Goal: Task Accomplishment & Management: Complete application form

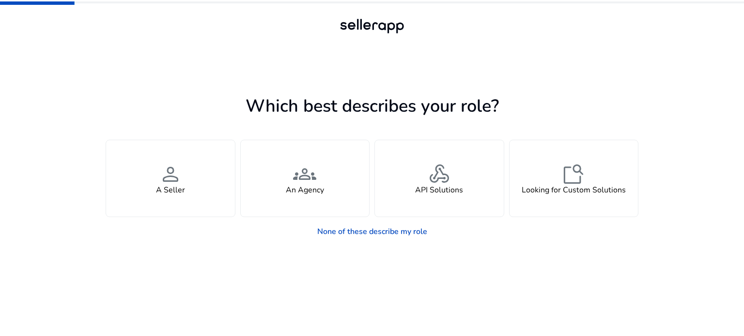
click at [580, 65] on div "Which best describes your role? You manage your own brand or store and are look…" at bounding box center [372, 194] width 533 height 283
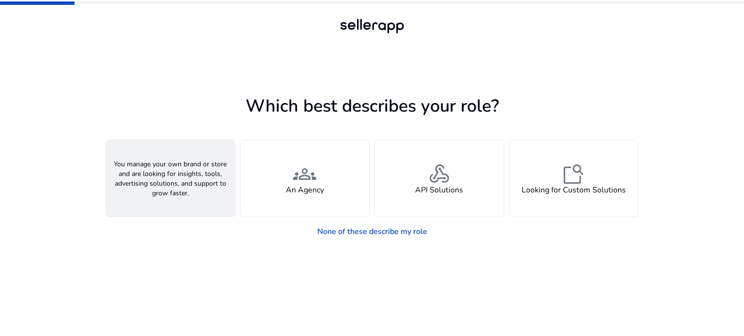
click at [178, 170] on span "person" at bounding box center [170, 174] width 23 height 23
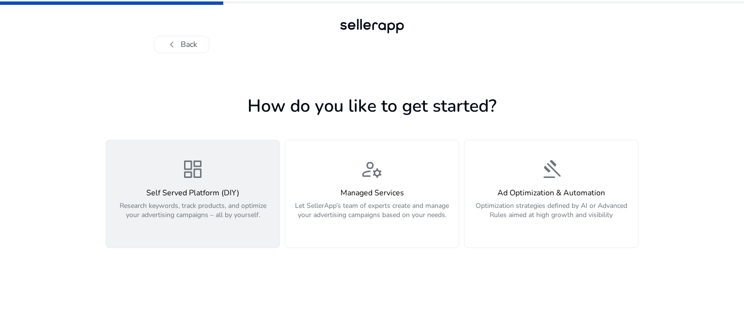
click at [232, 216] on p "Research keywords, track products, and optimize your advertising campaigns – al…" at bounding box center [193, 215] width 162 height 29
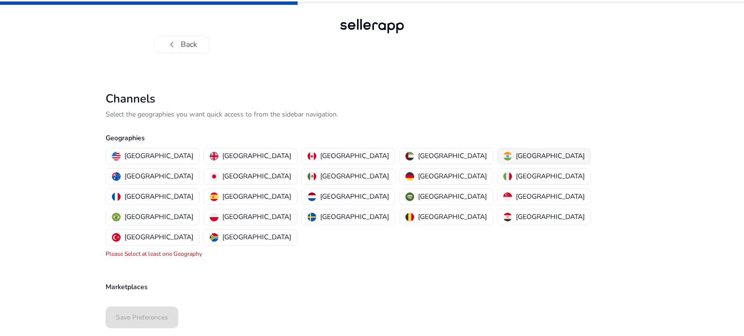
click at [516, 155] on p "[GEOGRAPHIC_DATA]" at bounding box center [550, 156] width 69 height 10
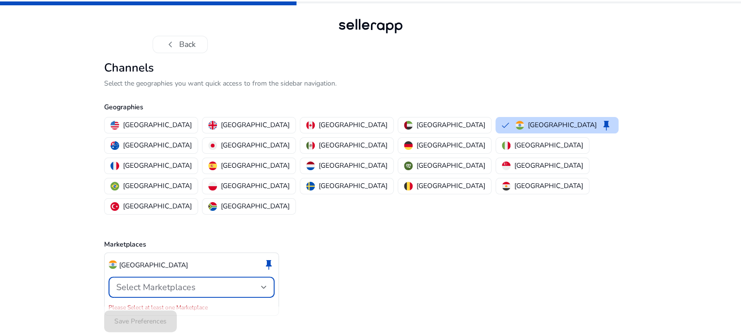
click at [252, 282] on div "Select Marketplaces" at bounding box center [188, 287] width 145 height 11
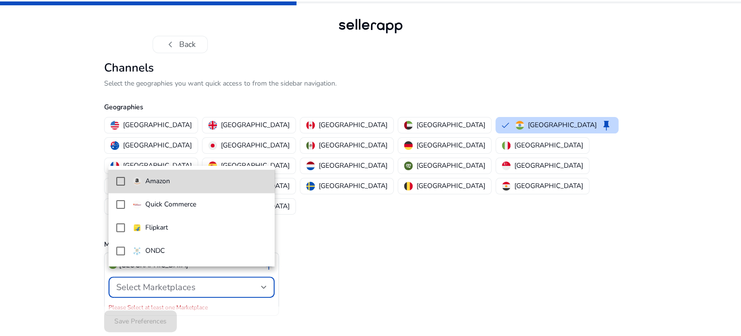
click at [122, 178] on mat-pseudo-checkbox at bounding box center [120, 181] width 9 height 9
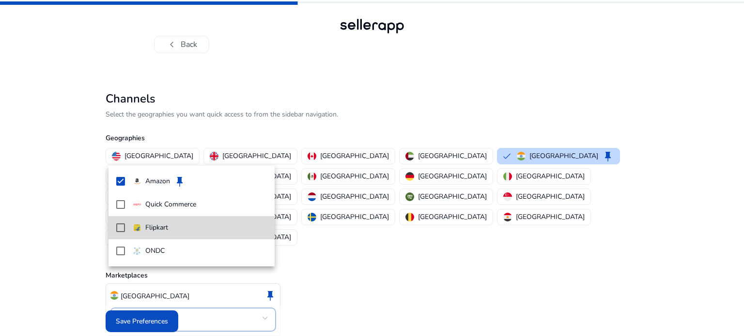
click at [120, 230] on mat-pseudo-checkbox at bounding box center [120, 228] width 9 height 9
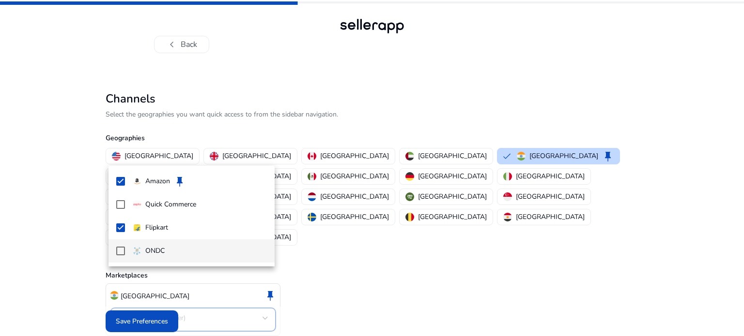
click at [161, 317] on div at bounding box center [372, 168] width 744 height 336
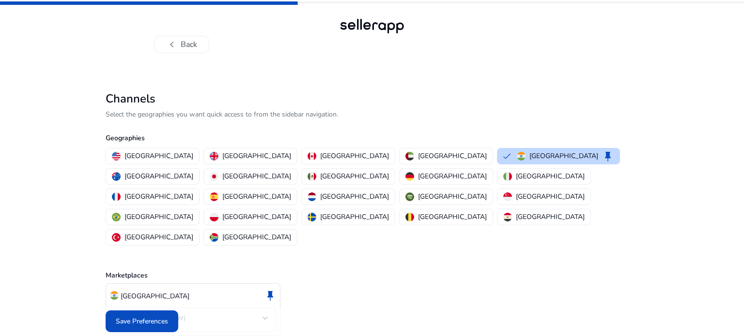
click at [740, 106] on div "chevron_left Back Channels Select the geographies you want quick access to from…" at bounding box center [372, 187] width 744 height 374
click at [141, 321] on span "Save Preferences" at bounding box center [142, 322] width 52 height 10
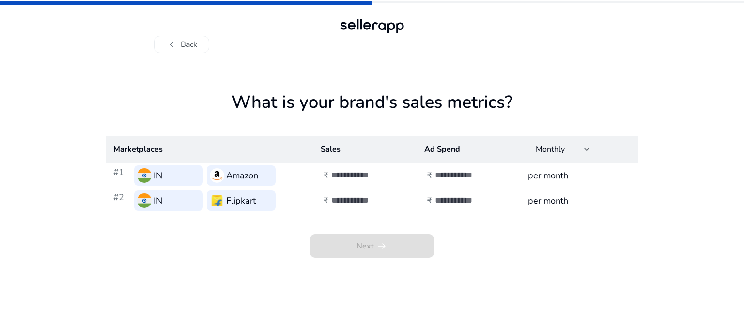
click at [352, 175] on input "number" at bounding box center [363, 175] width 65 height 11
type input "*"
type input "*****"
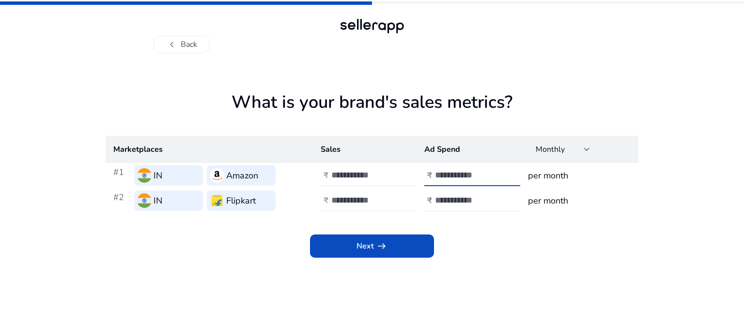
type input "***"
click at [350, 200] on input "number" at bounding box center [363, 200] width 65 height 11
type input "*****"
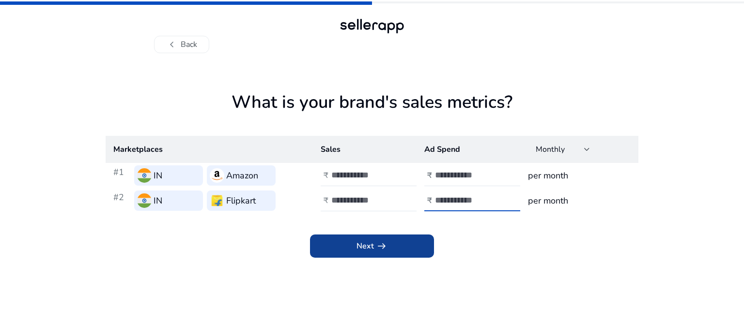
type input "****"
click at [359, 251] on span "Next arrow_right_alt" at bounding box center [371, 247] width 31 height 12
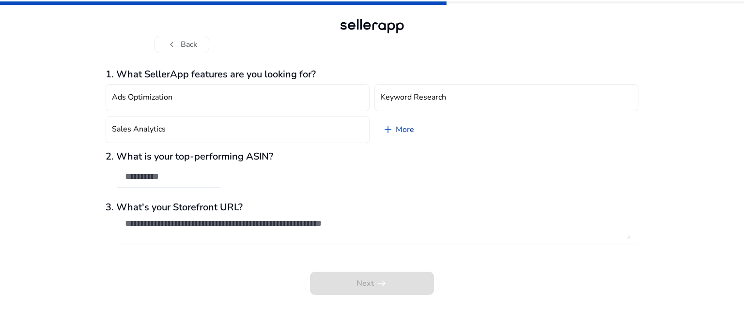
click at [401, 129] on link "add More" at bounding box center [397, 129] width 47 height 27
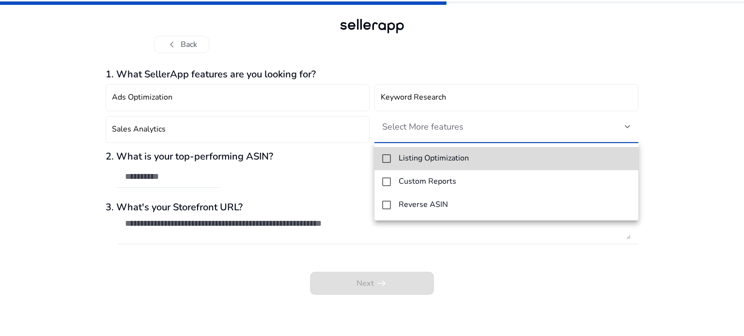
click at [399, 155] on h4 "Listing Optimization" at bounding box center [433, 158] width 70 height 9
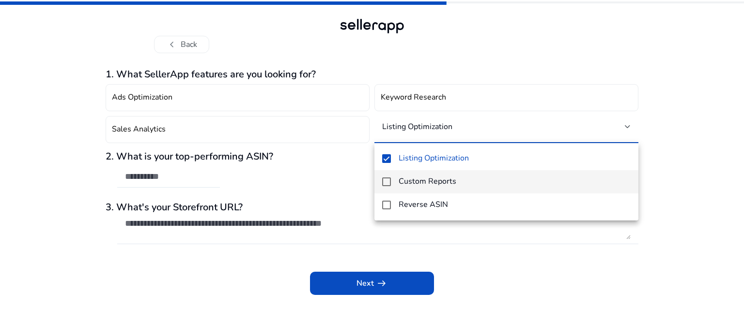
click at [478, 183] on span "Custom Reports" at bounding box center [514, 181] width 232 height 9
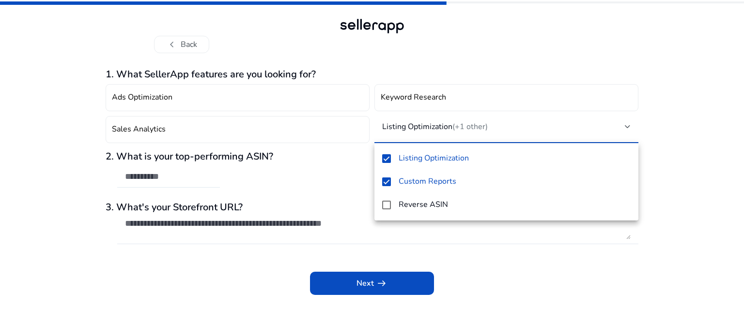
click at [440, 92] on div at bounding box center [372, 168] width 744 height 336
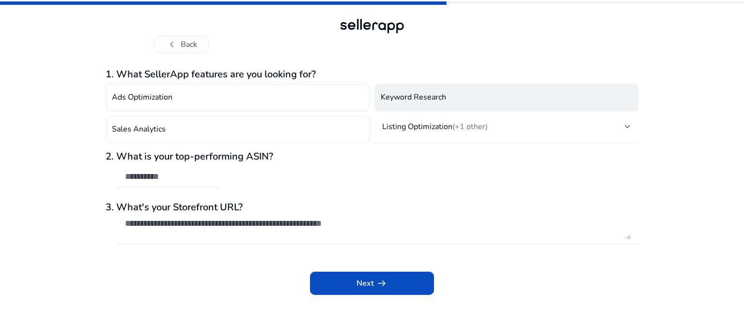
click at [439, 93] on h4 "Keyword Research" at bounding box center [413, 97] width 65 height 9
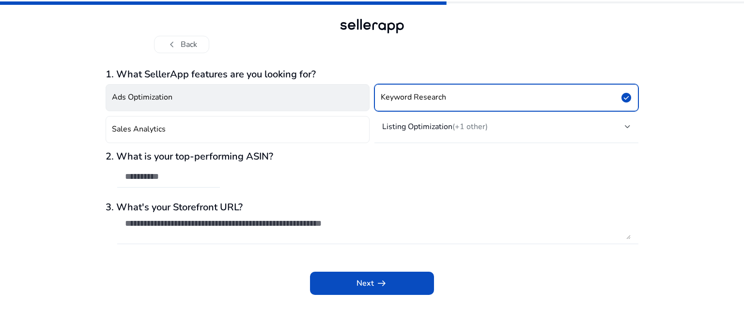
click at [305, 98] on button "Ads Optimization" at bounding box center [238, 97] width 264 height 27
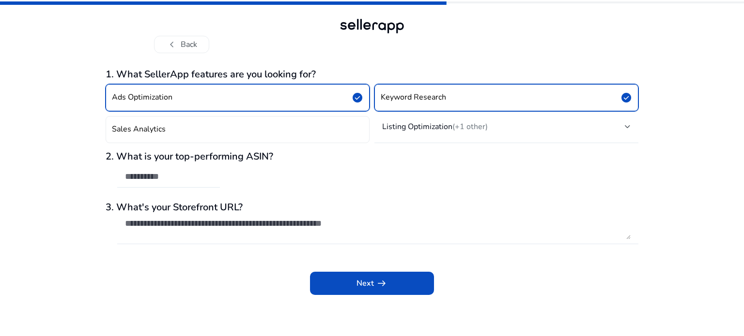
click at [306, 115] on div "Ads Optimization check_circle Keyword Research check_circle Sales Analytics Lis…" at bounding box center [372, 113] width 533 height 67
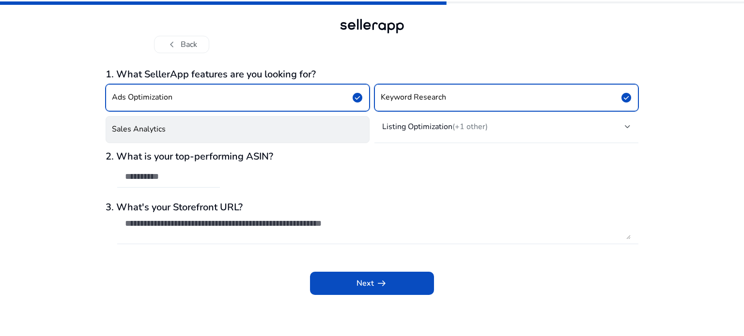
click at [298, 126] on button "Sales Analytics" at bounding box center [238, 129] width 264 height 27
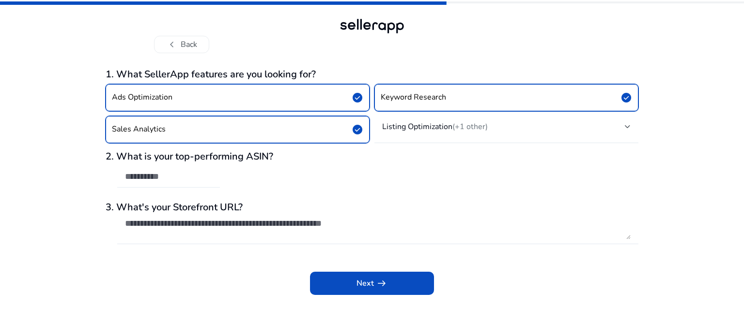
click at [207, 170] on div at bounding box center [168, 177] width 87 height 21
click at [190, 175] on input "text" at bounding box center [168, 176] width 87 height 11
paste input "**********"
type input "**********"
click at [233, 229] on textarea at bounding box center [377, 228] width 505 height 21
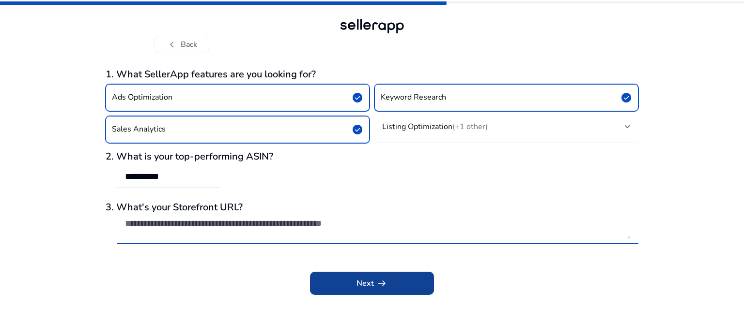
click at [403, 285] on span at bounding box center [372, 283] width 124 height 23
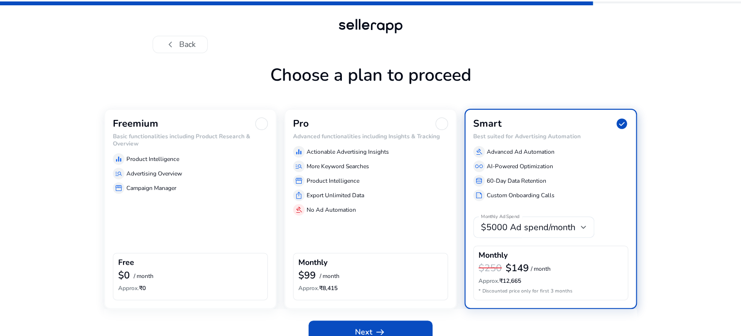
click at [723, 81] on div "chevron_left Back Choose a plan to proceed Freemium Basic functionalities inclu…" at bounding box center [370, 176] width 741 height 352
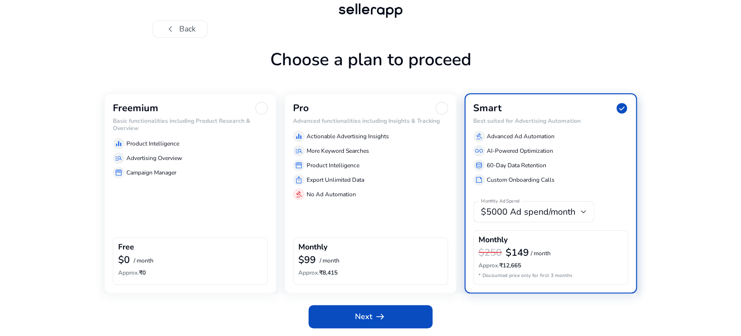
scroll to position [46, 0]
click at [573, 218] on div "$5000 Ad spend/month" at bounding box center [534, 211] width 106 height 21
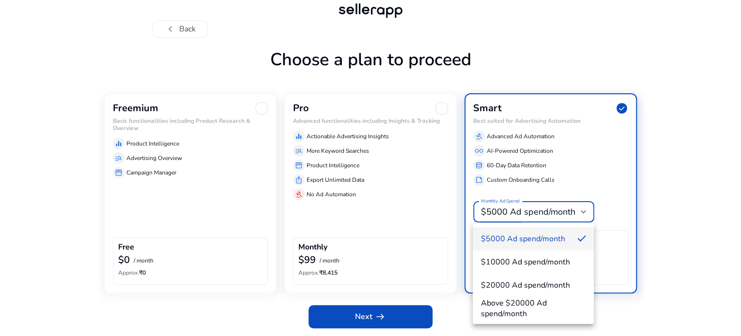
click at [519, 215] on div at bounding box center [370, 168] width 741 height 336
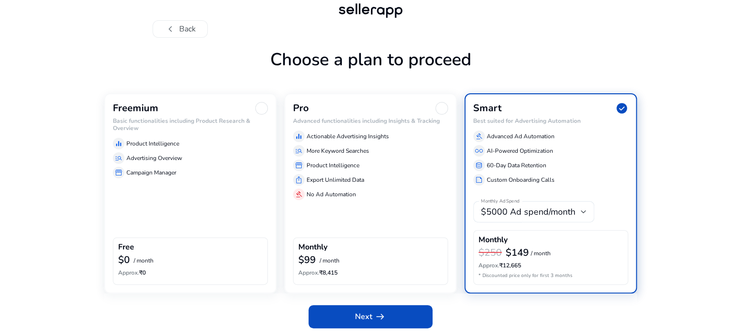
click at [203, 241] on div "Free $0 / month Approx. ₹0" at bounding box center [190, 261] width 155 height 47
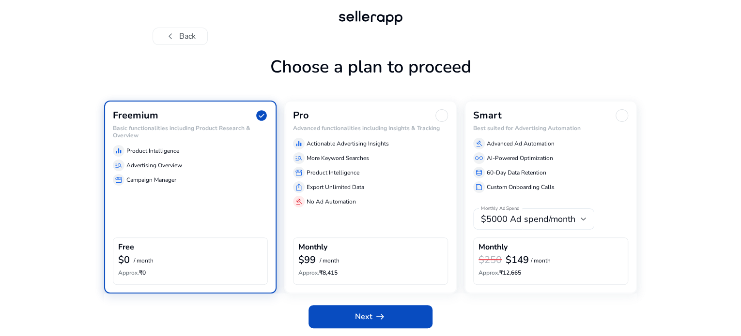
scroll to position [38, 0]
click at [380, 316] on span "arrow_right_alt" at bounding box center [380, 317] width 12 height 12
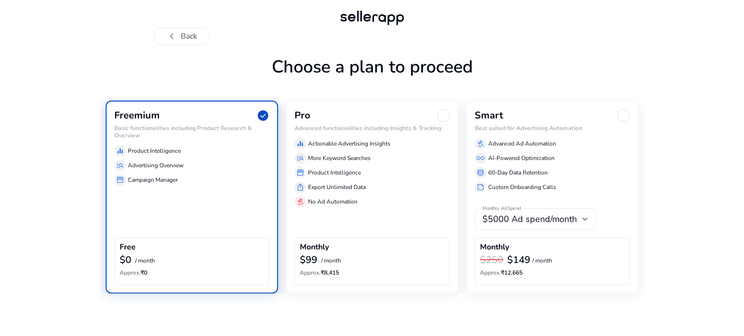
scroll to position [0, 0]
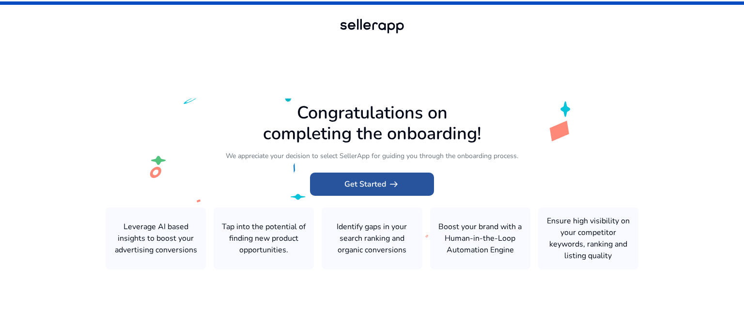
click at [365, 187] on span "Get Started arrow_right_alt" at bounding box center [371, 185] width 55 height 12
